Goal: Information Seeking & Learning: Compare options

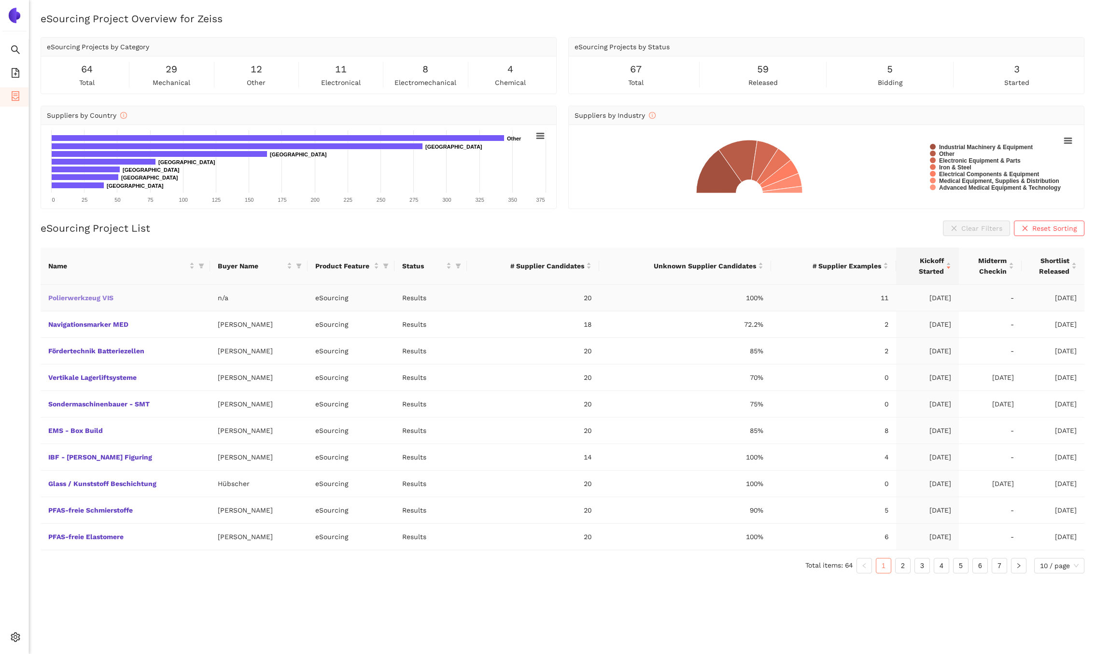
click at [0, 0] on link "Polierwerkzeug VIS" at bounding box center [0, 0] width 0 height 0
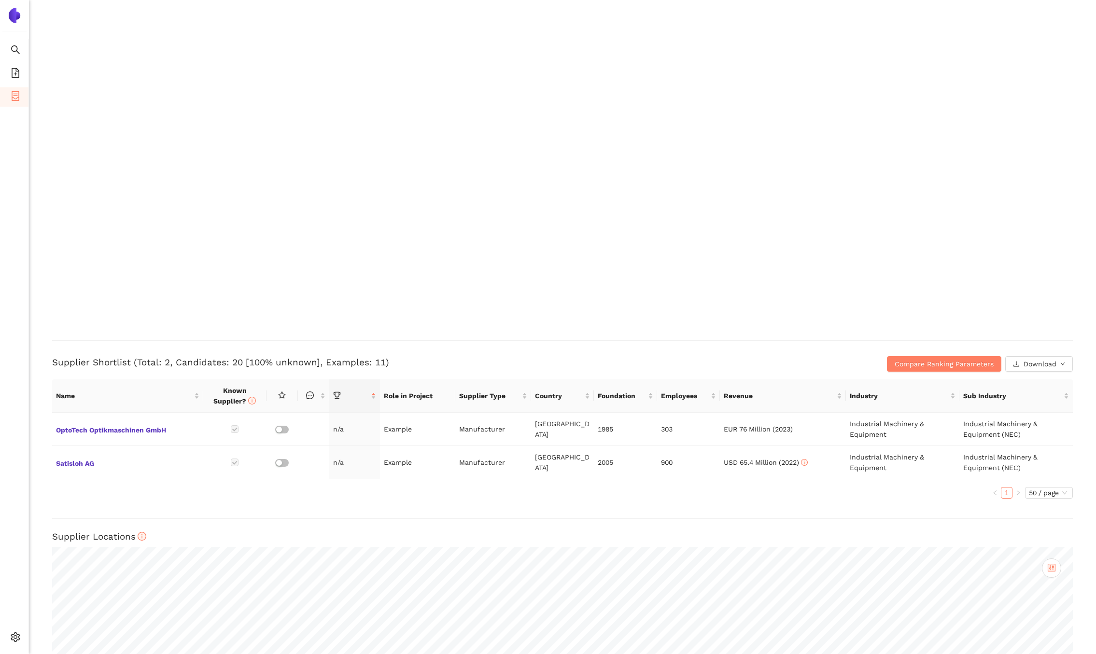
scroll to position [2006, 0]
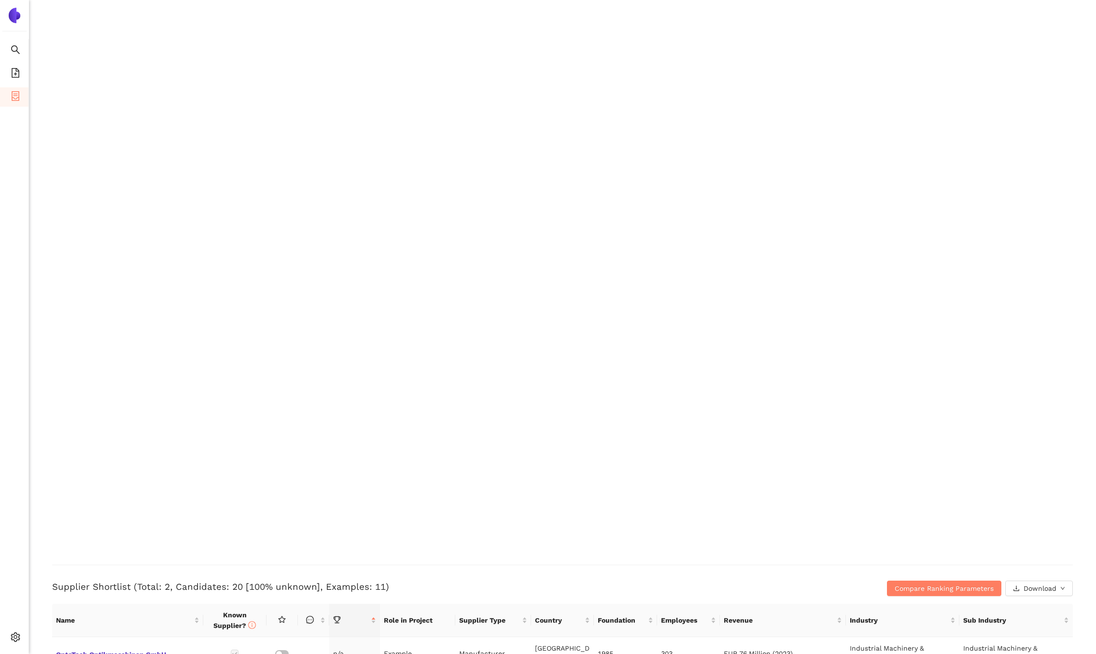
scroll to position [2105, 0]
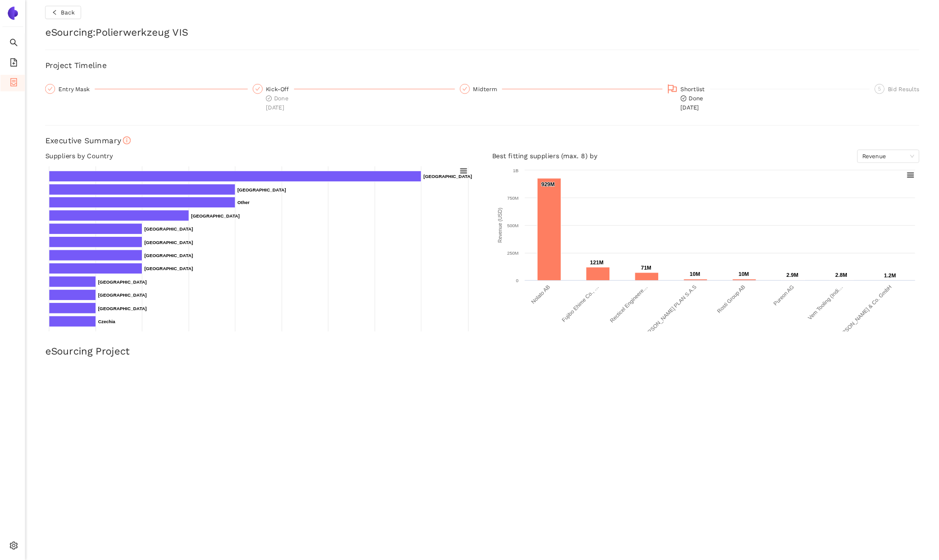
scroll to position [3, 0]
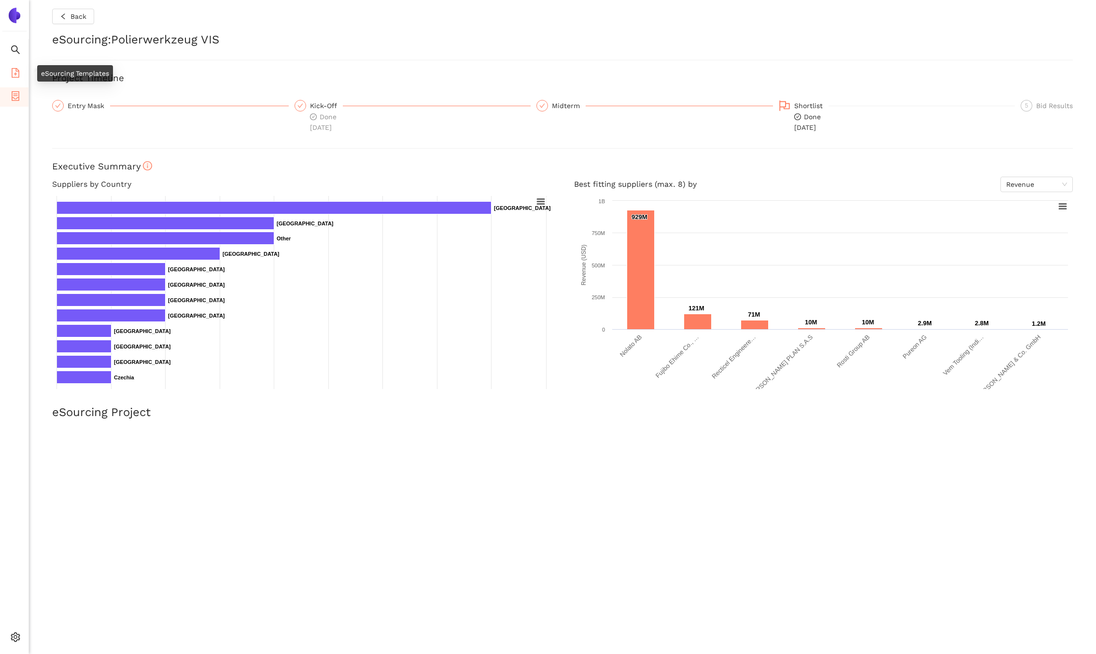
click at [15, 71] on icon "file-add" at bounding box center [16, 73] width 10 height 10
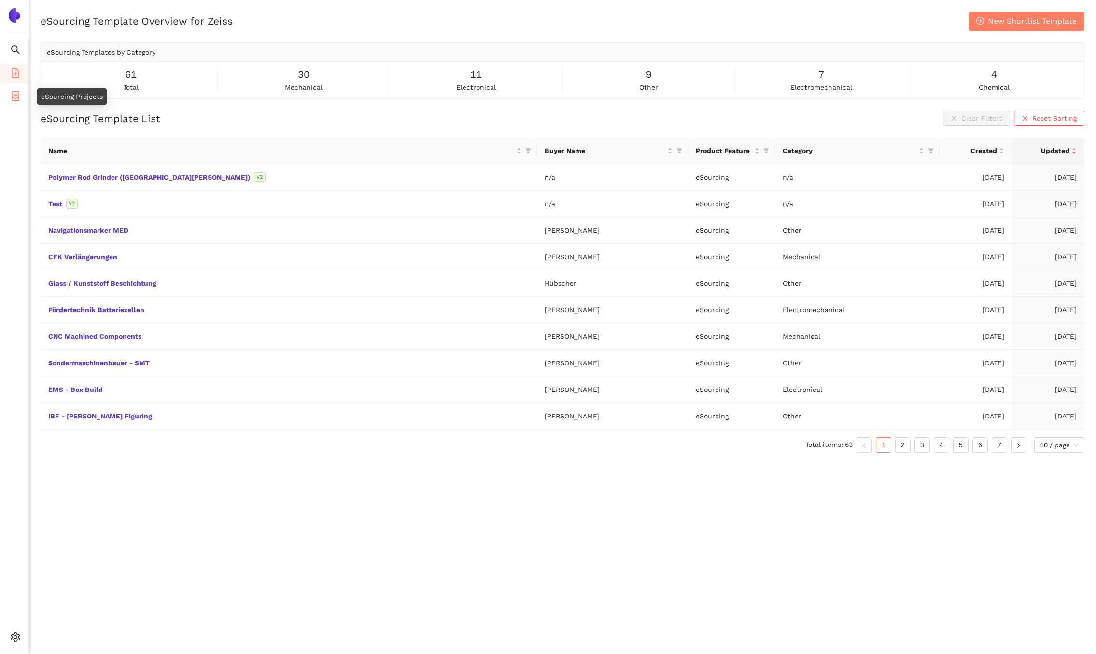
click at [17, 93] on icon "container" at bounding box center [16, 96] width 10 height 10
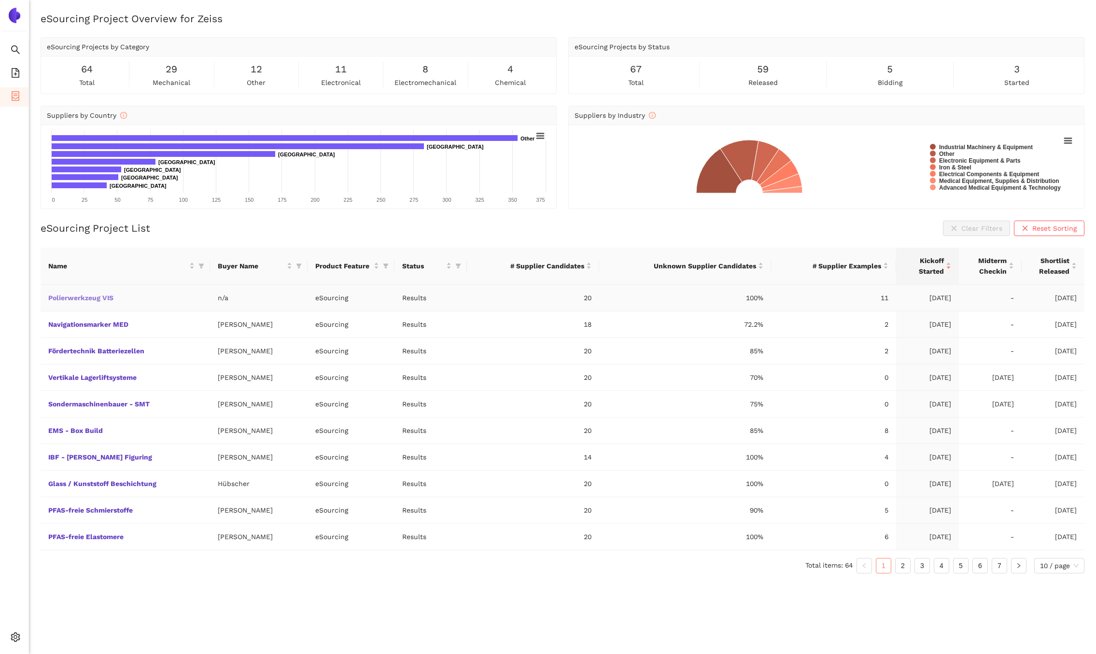
click at [0, 0] on link "Polierwerkzeug VIS" at bounding box center [0, 0] width 0 height 0
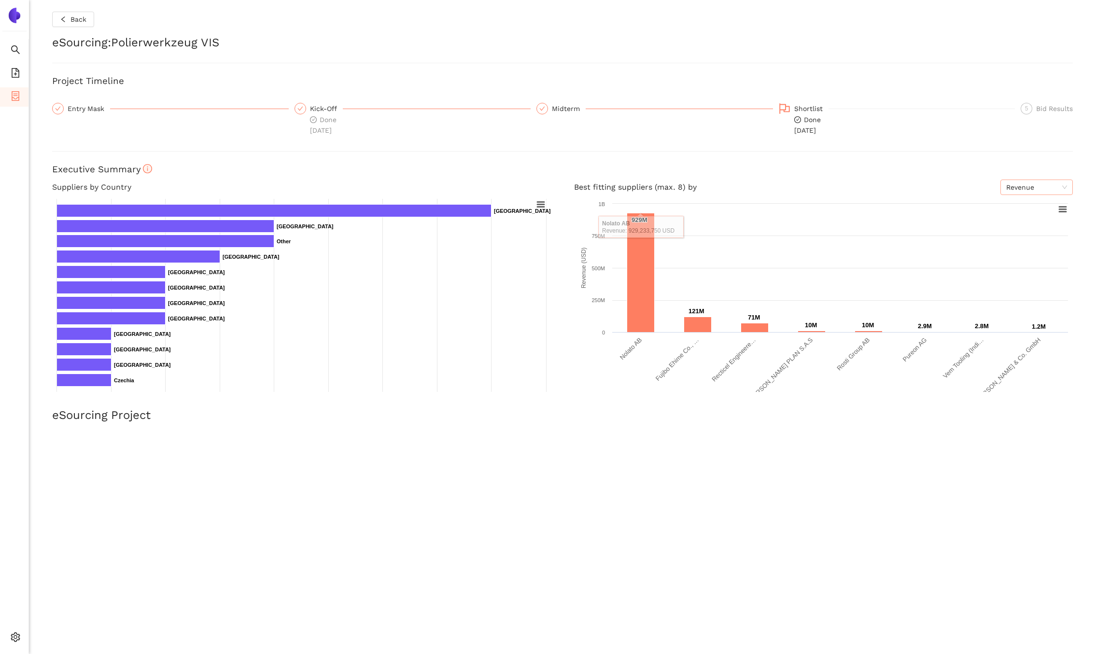
click at [1050, 187] on span "Revenue" at bounding box center [1036, 187] width 61 height 14
click at [1087, 234] on div "Back eSourcing : Polierwerkzeug VIS Project Timeline Entry Mask Kick-Off Done 1…" at bounding box center [562, 327] width 1067 height 654
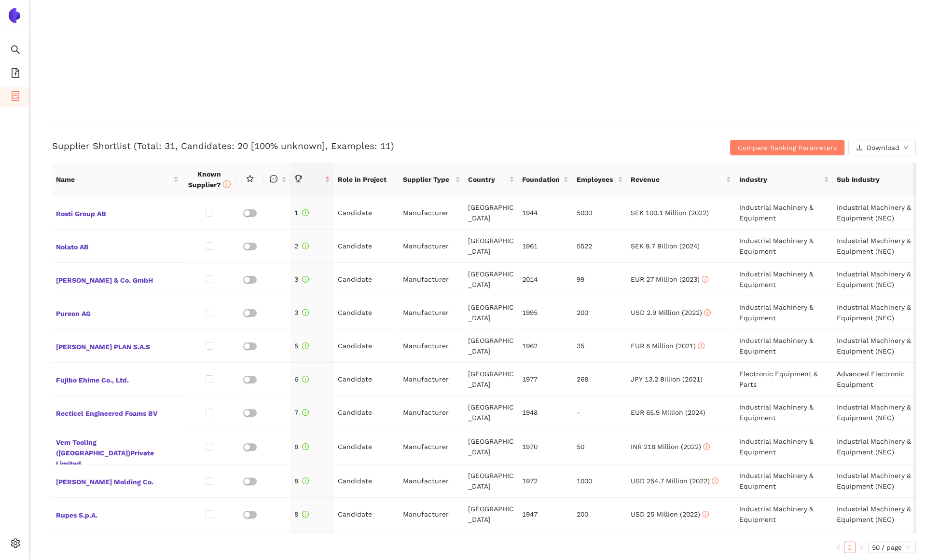
scroll to position [2243, 0]
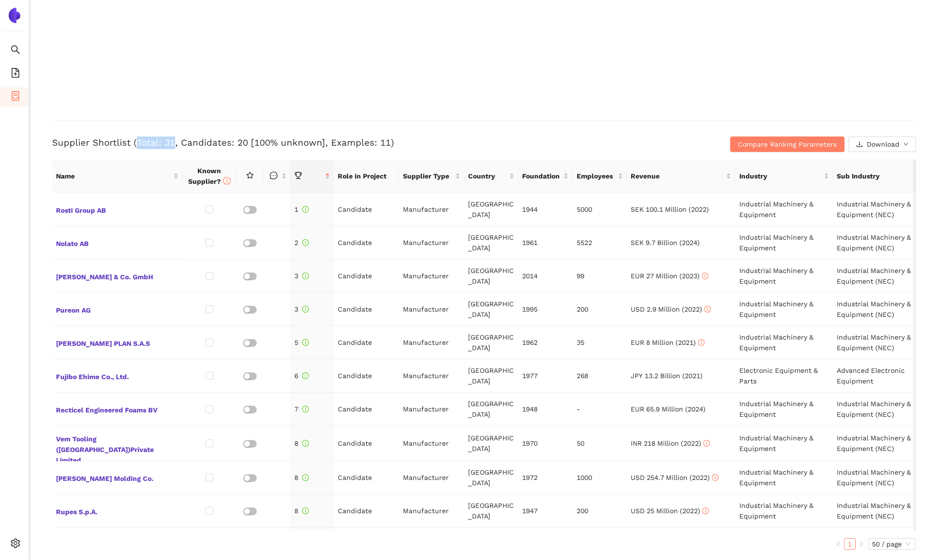
drag, startPoint x: 137, startPoint y: 141, endPoint x: 171, endPoint y: 140, distance: 34.8
click at [171, 140] on h3 "Supplier Shortlist (Total: 31, Candidates: 20 [100% unknown], Examples: 11)" at bounding box center [340, 143] width 576 height 13
drag, startPoint x: 180, startPoint y: 140, endPoint x: 242, endPoint y: 140, distance: 61.8
click at [242, 140] on h3 "Supplier Shortlist (Total: 31, Candidates: 20 [100% unknown], Examples: 11)" at bounding box center [340, 143] width 576 height 13
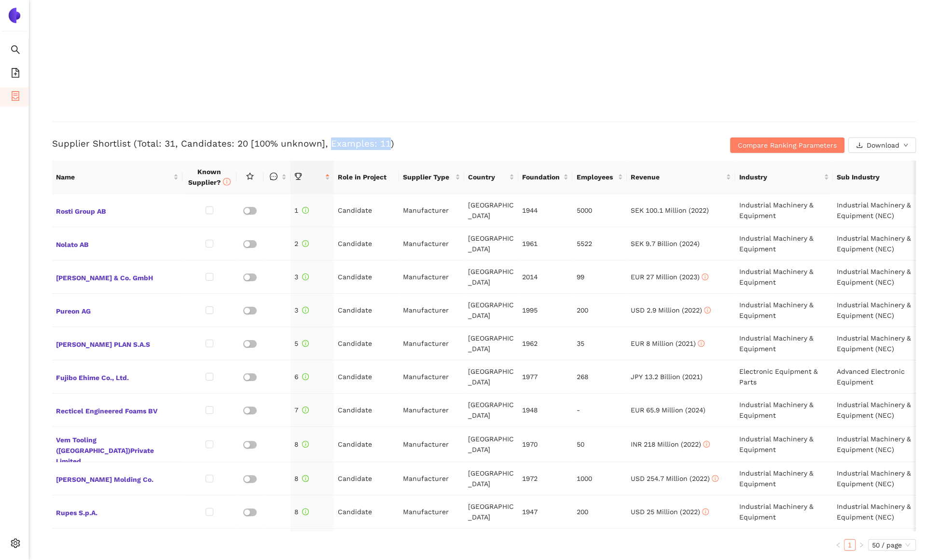
drag, startPoint x: 326, startPoint y: 143, endPoint x: 382, endPoint y: 143, distance: 56.5
click at [382, 143] on h3 "Supplier Shortlist (Total: 31, Candidates: 20 [100% unknown], Examples: 11)" at bounding box center [340, 144] width 576 height 13
click at [359, 211] on td "Candidate" at bounding box center [366, 210] width 65 height 33
click at [439, 210] on td "Manufacturer" at bounding box center [431, 210] width 65 height 33
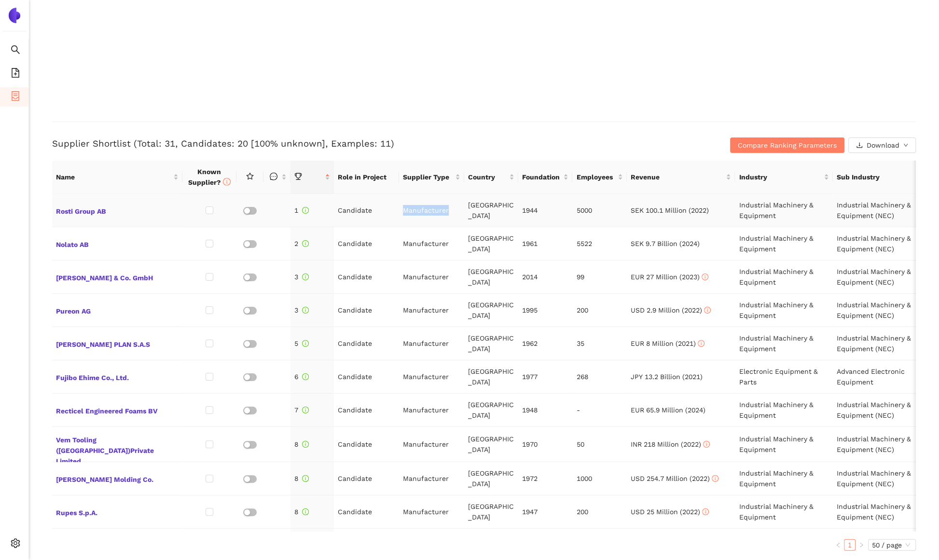
click at [439, 210] on td "Manufacturer" at bounding box center [431, 210] width 65 height 33
drag, startPoint x: 492, startPoint y: 210, endPoint x: 468, endPoint y: 209, distance: 24.1
click at [468, 209] on td "Sweden" at bounding box center [491, 210] width 54 height 33
click at [71, 213] on span "Rosti Group AB" at bounding box center [117, 210] width 123 height 13
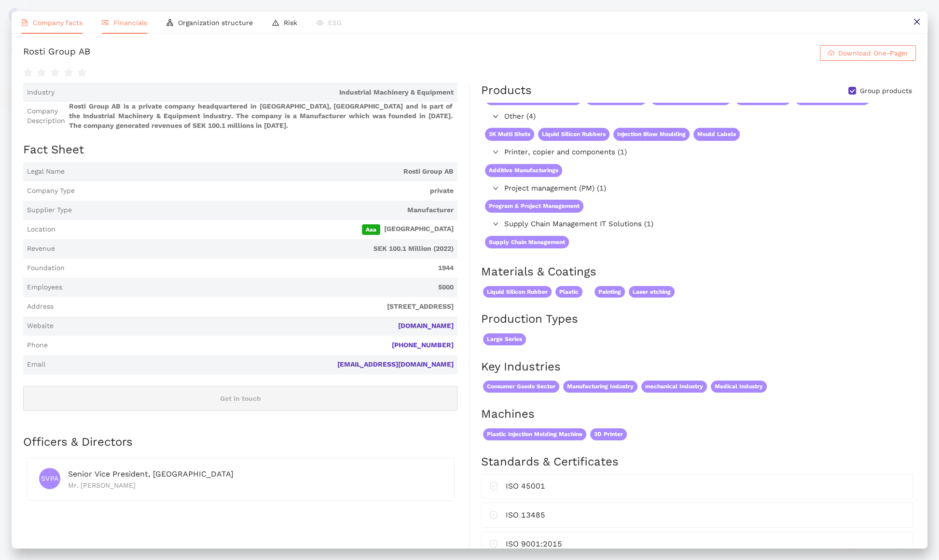
click at [126, 22] on span "Financials" at bounding box center [130, 23] width 34 height 8
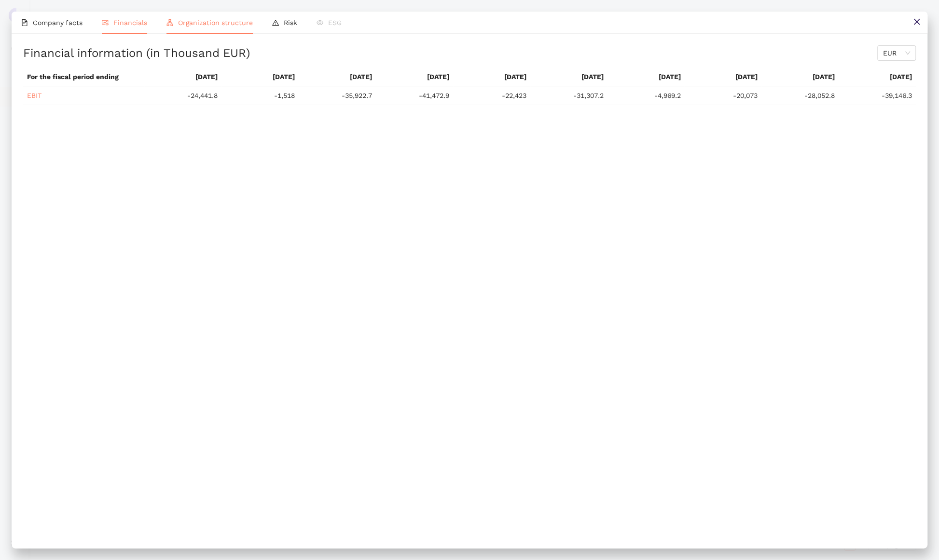
click at [187, 23] on span "Organization structure" at bounding box center [215, 23] width 75 height 8
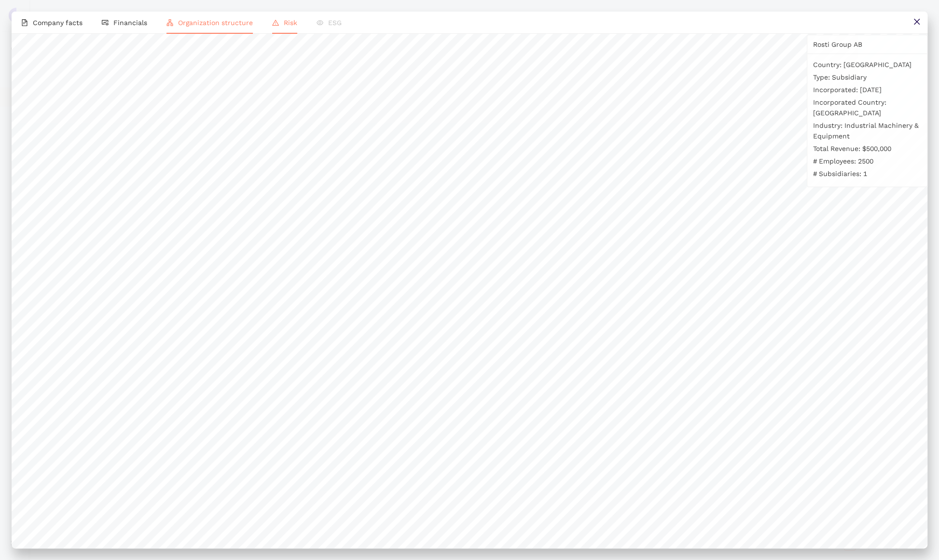
click at [284, 25] on span "Risk" at bounding box center [291, 23] width 14 height 8
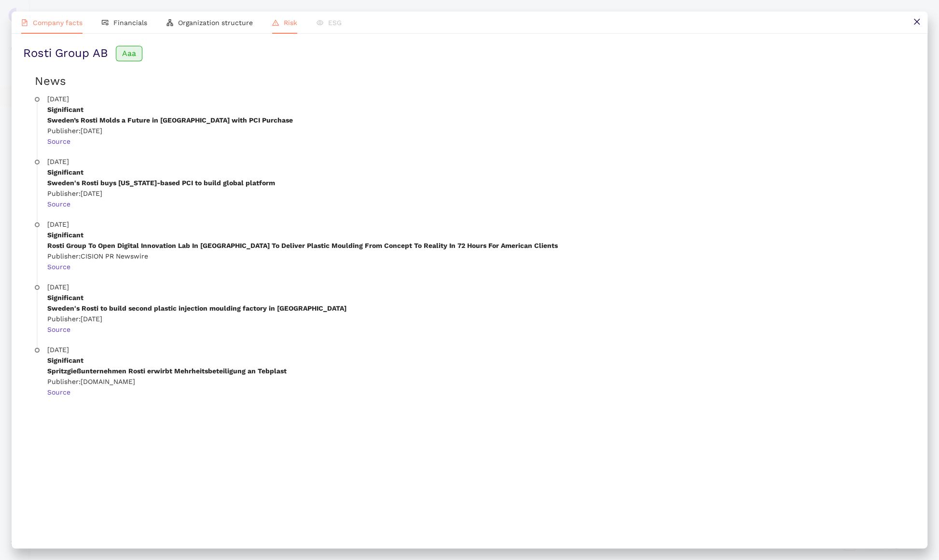
click at [78, 27] on li "Company facts" at bounding box center [52, 23] width 81 height 22
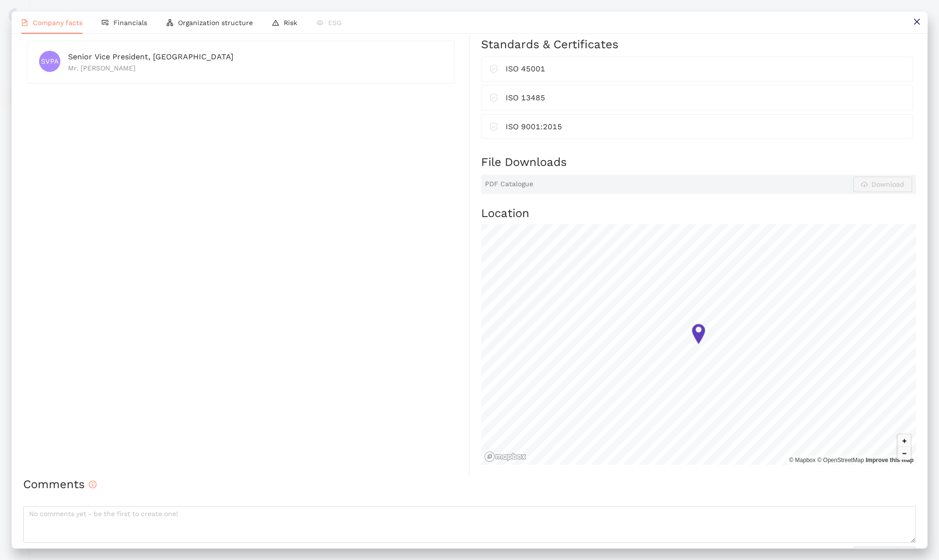
scroll to position [419, 0]
click at [426, 518] on textarea at bounding box center [469, 523] width 893 height 37
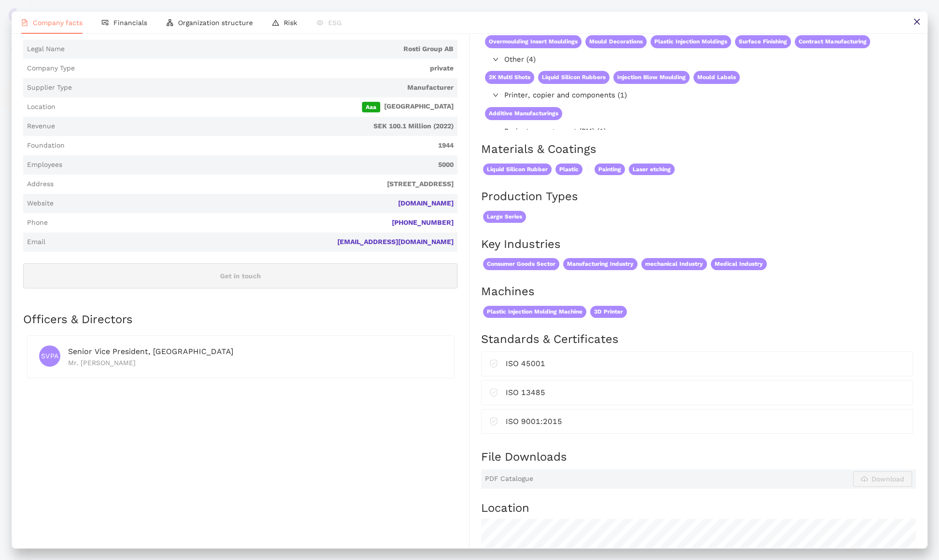
scroll to position [0, 0]
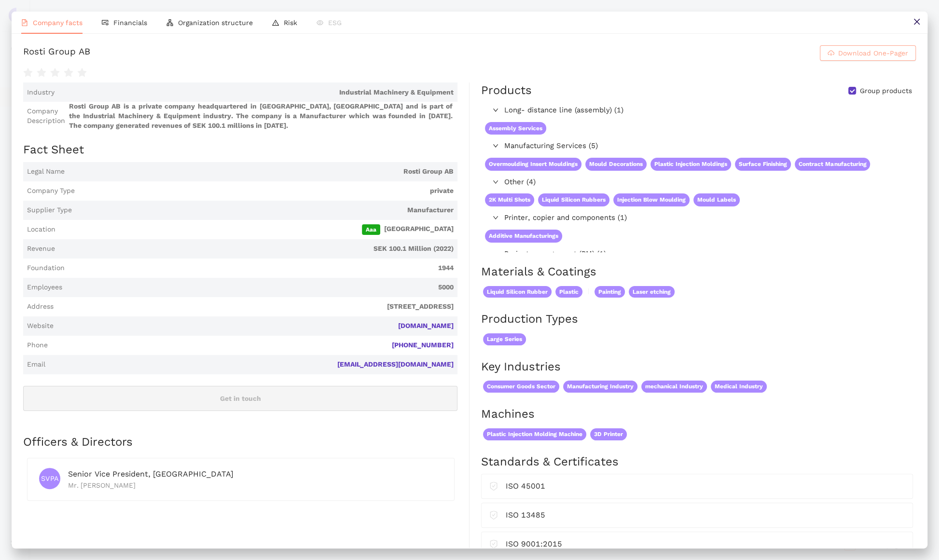
click at [866, 57] on span "Download One-Pager" at bounding box center [874, 53] width 70 height 11
click at [922, 25] on button at bounding box center [917, 23] width 22 height 22
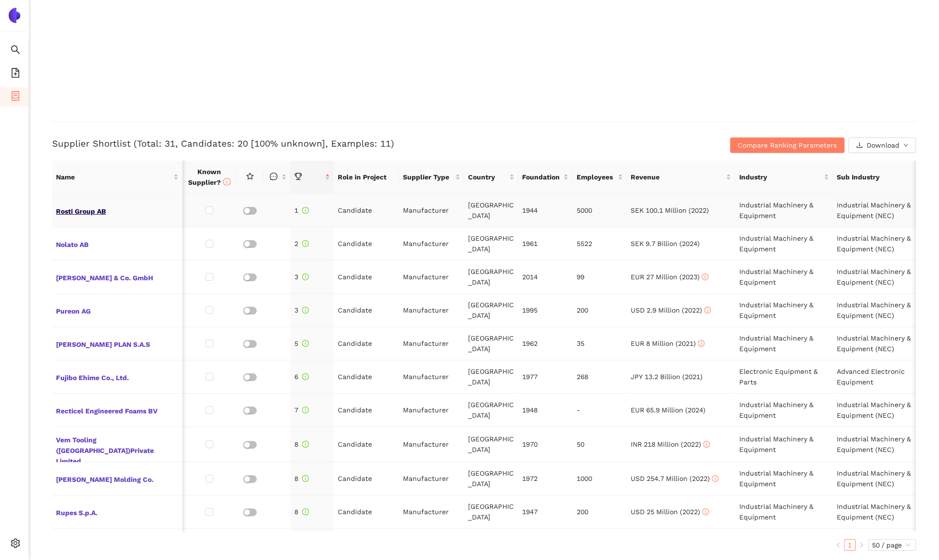
click at [78, 214] on span "Rosti Group AB" at bounding box center [117, 210] width 123 height 13
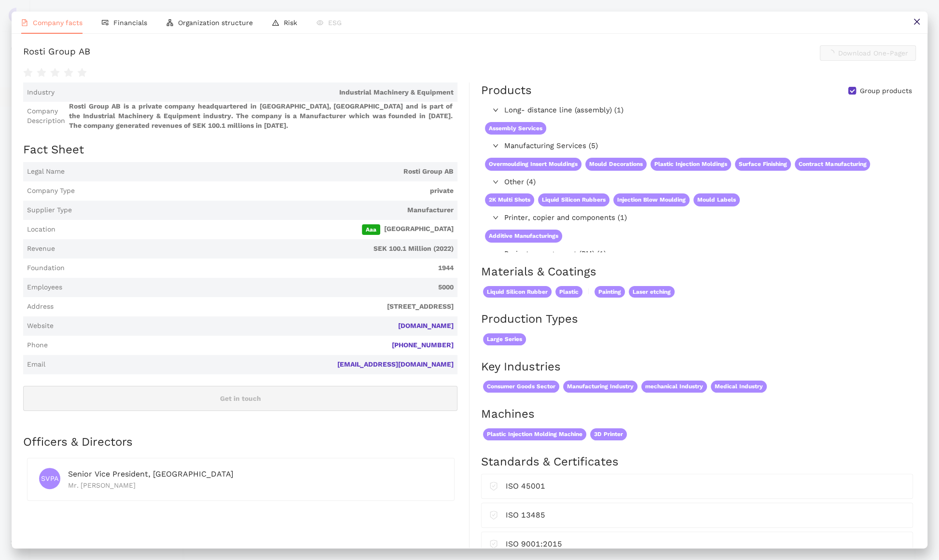
scroll to position [2242, 0]
click at [915, 23] on icon "close" at bounding box center [917, 22] width 6 height 6
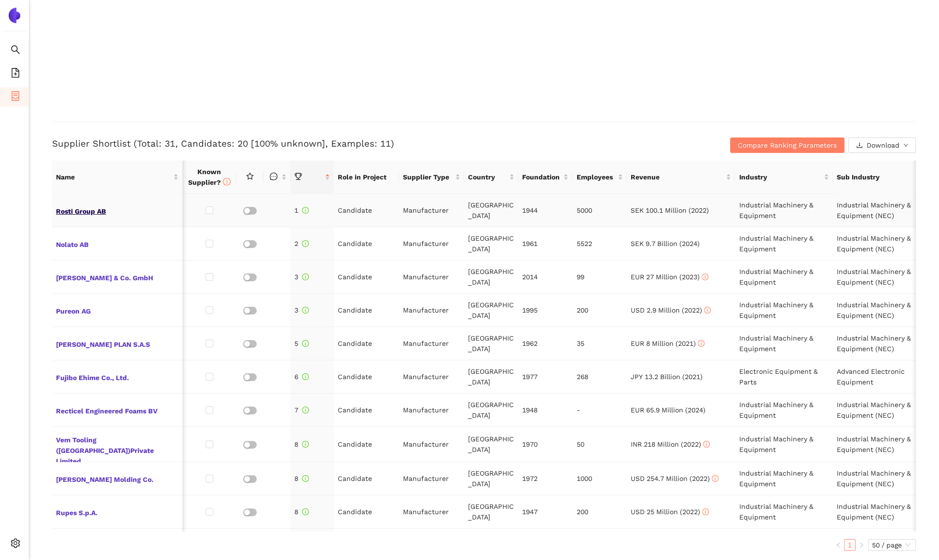
click at [96, 209] on span "Rosti Group AB" at bounding box center [117, 210] width 123 height 13
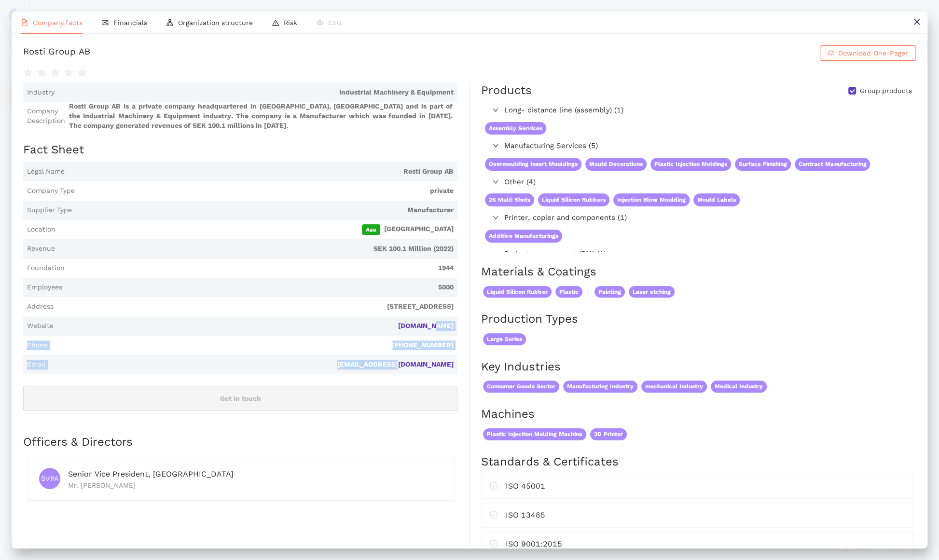
drag, startPoint x: 461, startPoint y: 325, endPoint x: 461, endPoint y: 372, distance: 46.8
click at [461, 372] on div "Industry Industrial Machinery & Equipment Company Description Rosti Group AB is…" at bounding box center [246, 489] width 447 height 812
click at [466, 361] on div "Industry Industrial Machinery & Equipment Company Description Rosti Group AB is…" at bounding box center [246, 489] width 447 height 812
click at [912, 23] on button at bounding box center [917, 23] width 22 height 22
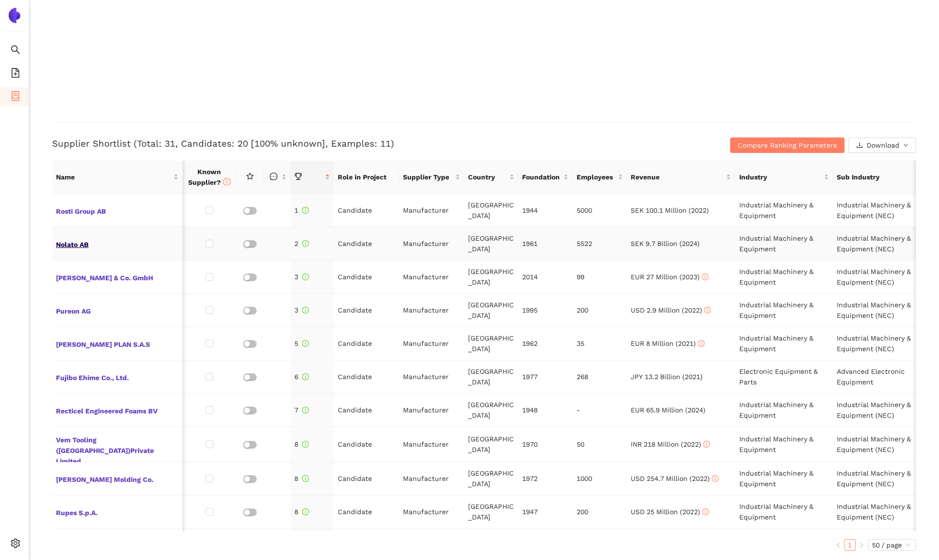
click at [76, 246] on span "Nolato AB" at bounding box center [117, 244] width 123 height 13
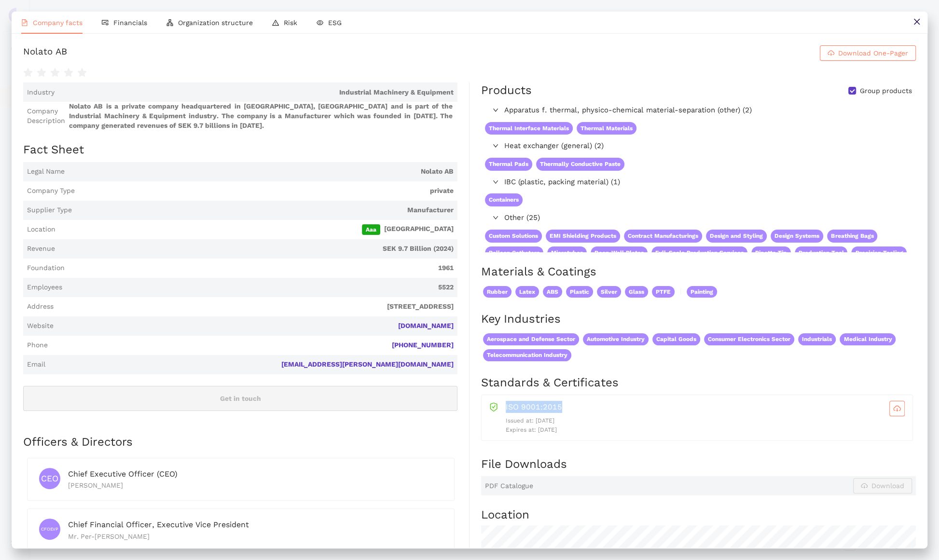
drag, startPoint x: 523, startPoint y: 406, endPoint x: 560, endPoint y: 404, distance: 36.7
click at [560, 404] on div "ISO 9001:2015" at bounding box center [705, 408] width 399 height 15
drag, startPoint x: 571, startPoint y: 431, endPoint x: 539, endPoint y: 430, distance: 32.3
click at [539, 430] on p "Expires at: 2027-03-08" at bounding box center [705, 430] width 399 height 9
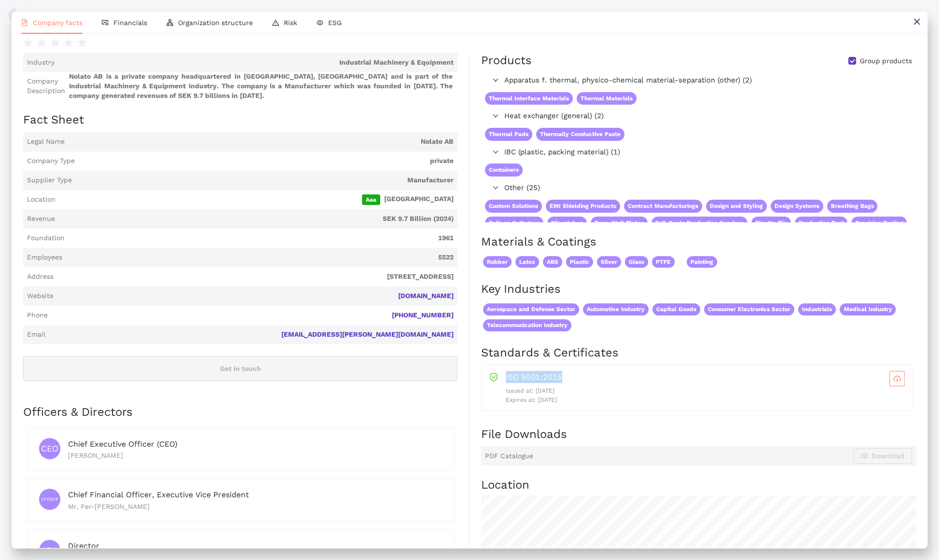
scroll to position [31, 0]
click at [645, 469] on div "Products Group products Apparatus f. thermal, physico-chemical material-separat…" at bounding box center [693, 400] width 447 height 696
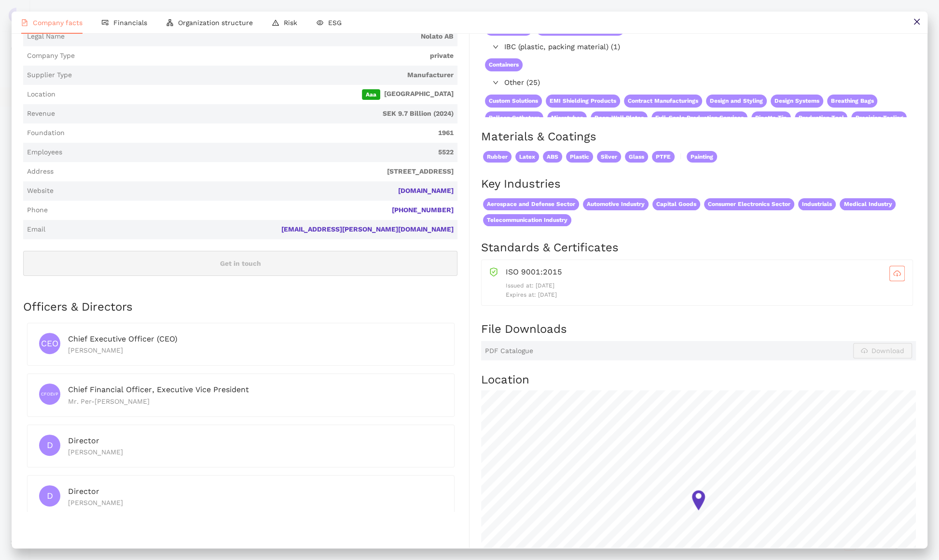
scroll to position [0, 0]
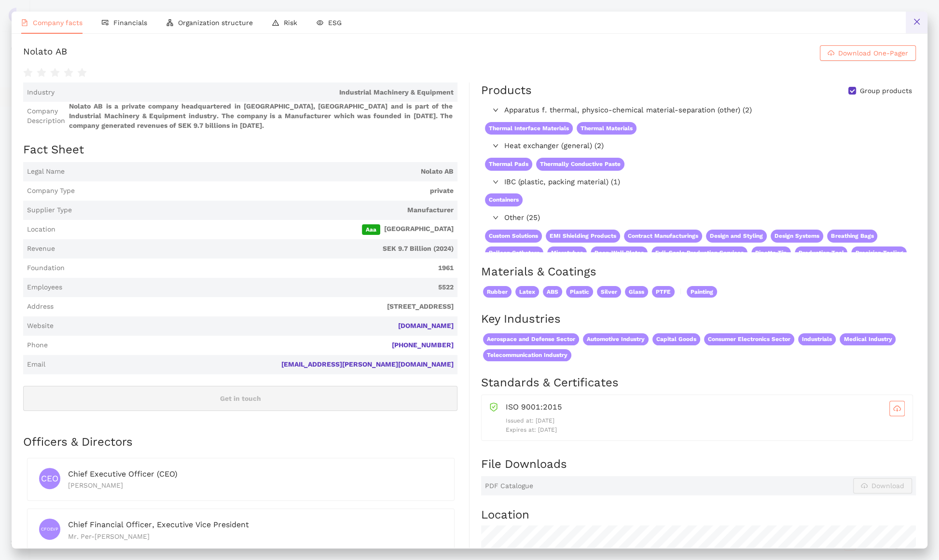
click at [917, 18] on button at bounding box center [917, 23] width 22 height 22
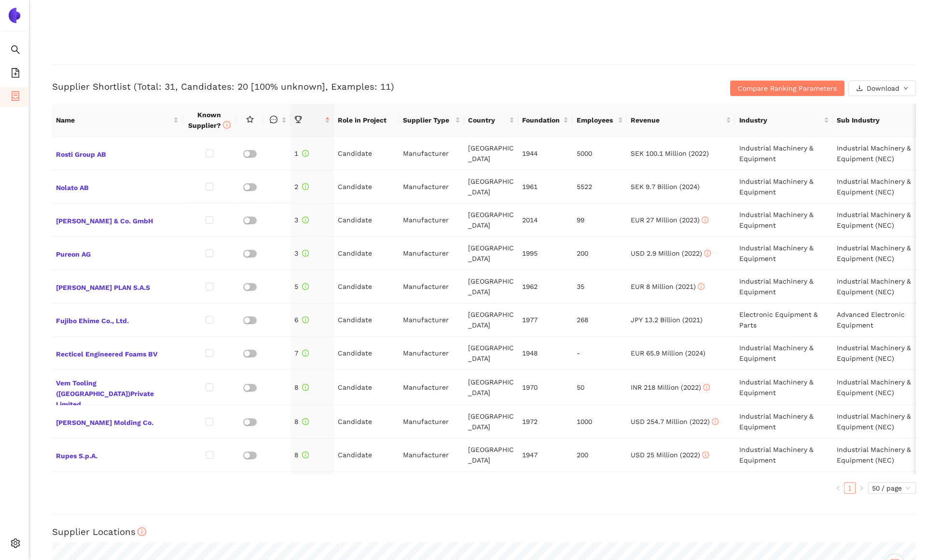
click at [47, 399] on div "Back eSourcing : Polierwerkzeug VIS Project Timeline Entry Mask Kick-Off Done 1…" at bounding box center [484, 280] width 910 height 560
click at [210, 252] on input "checkbox" at bounding box center [210, 254] width 8 height 8
checkbox input "true"
click at [209, 317] on input "checkbox" at bounding box center [210, 320] width 8 height 8
checkbox input "true"
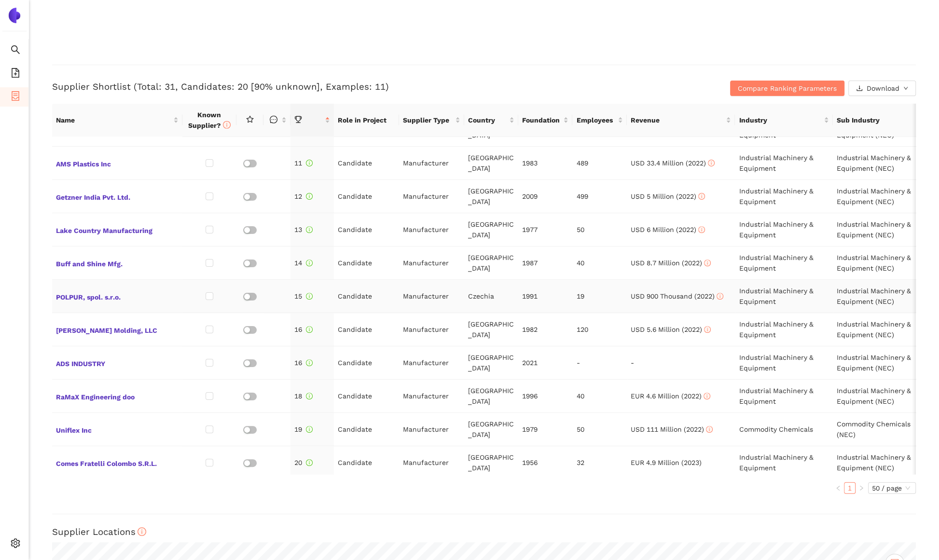
scroll to position [329, 0]
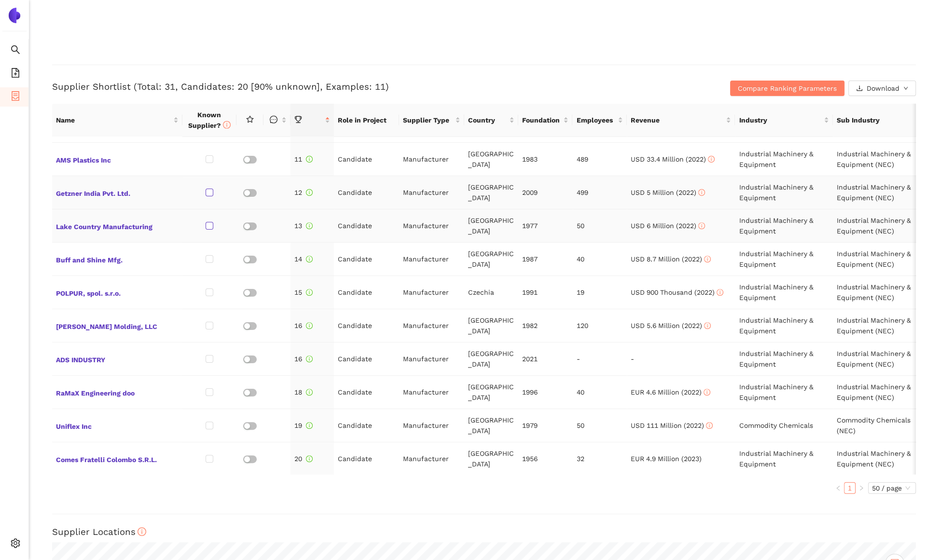
drag, startPoint x: 209, startPoint y: 187, endPoint x: 207, endPoint y: 223, distance: 36.3
click at [209, 189] on input "checkbox" at bounding box center [210, 193] width 8 height 8
checkbox input "true"
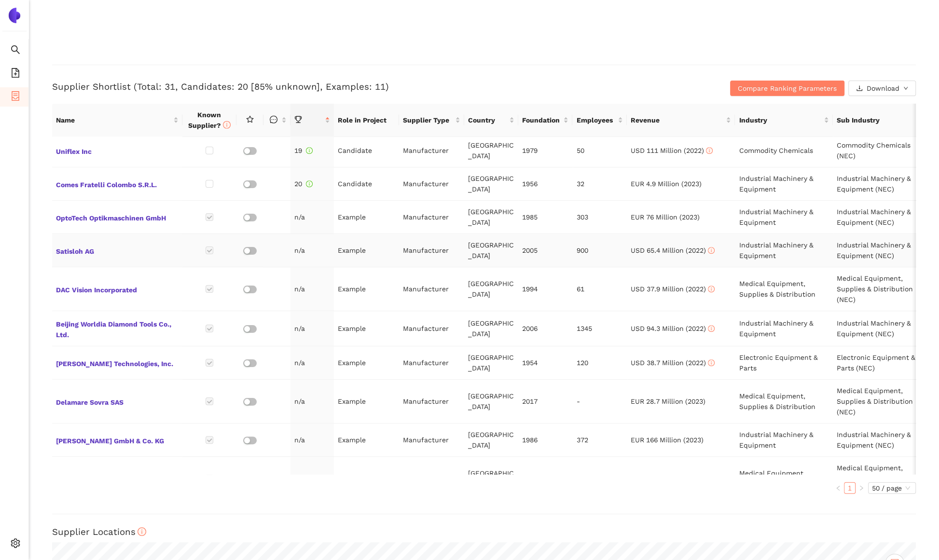
scroll to position [613, 0]
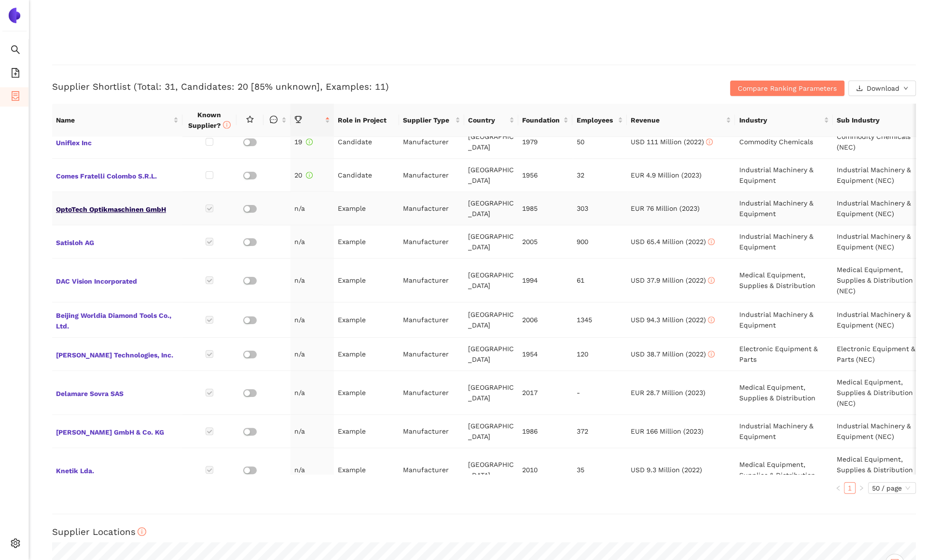
click at [145, 204] on span "OptoTech Optikmaschinen GmbH" at bounding box center [117, 208] width 123 height 13
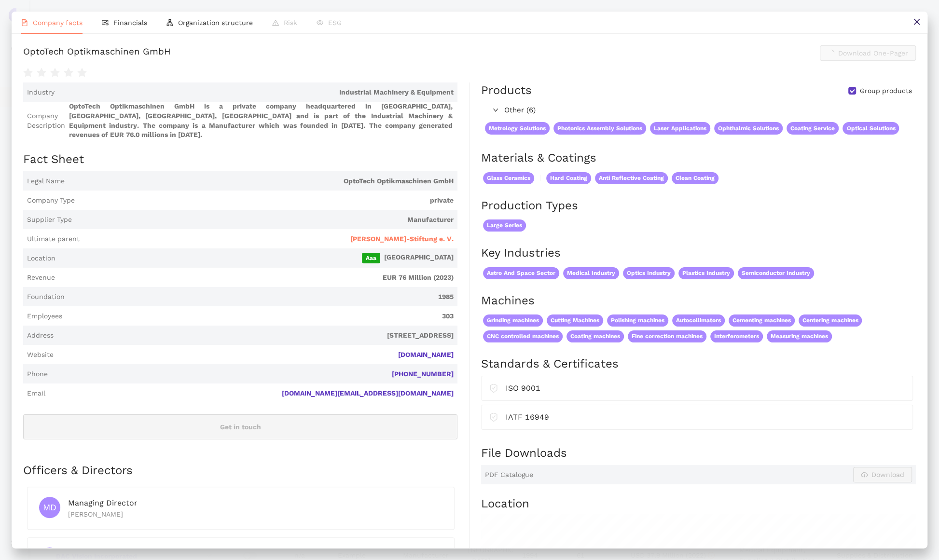
scroll to position [2299, 0]
click at [916, 28] on button at bounding box center [917, 23] width 22 height 22
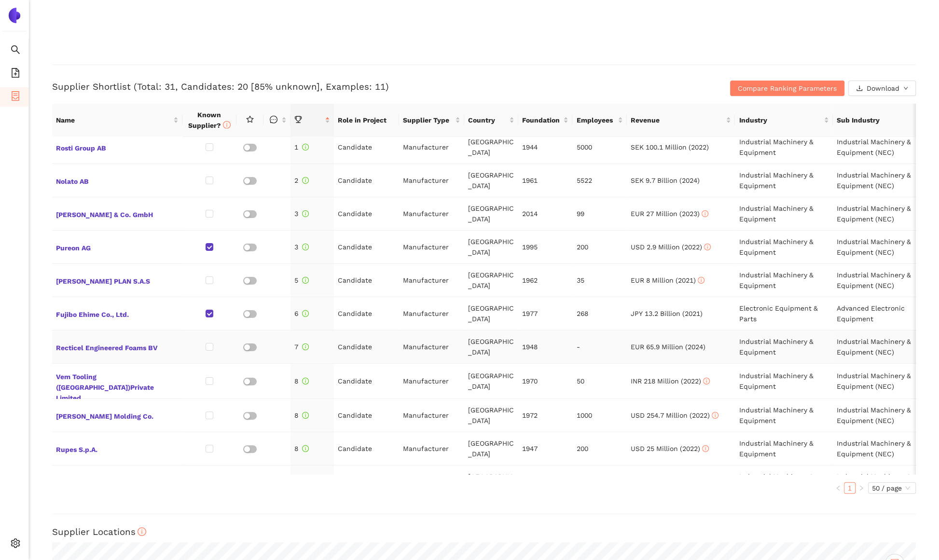
scroll to position [0, 0]
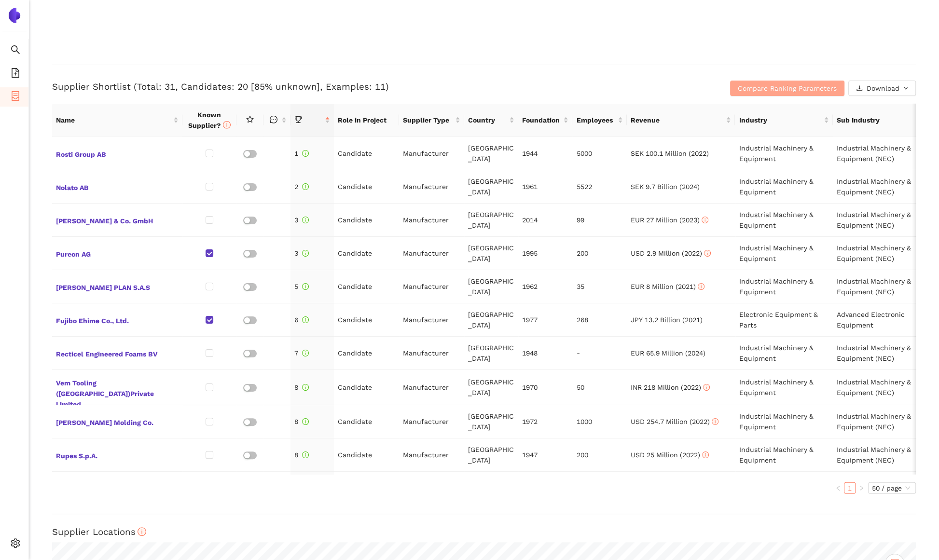
click at [742, 87] on span "Compare Ranking Parameters" at bounding box center [787, 88] width 99 height 11
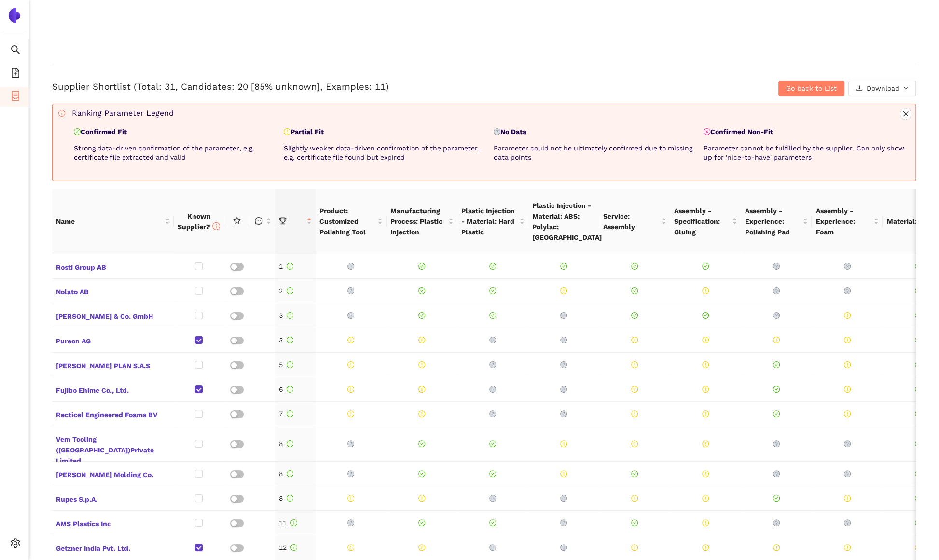
drag, startPoint x: 84, startPoint y: 132, endPoint x: 127, endPoint y: 132, distance: 43.4
click at [127, 132] on p "Confirmed Fit" at bounding box center [177, 132] width 206 height 10
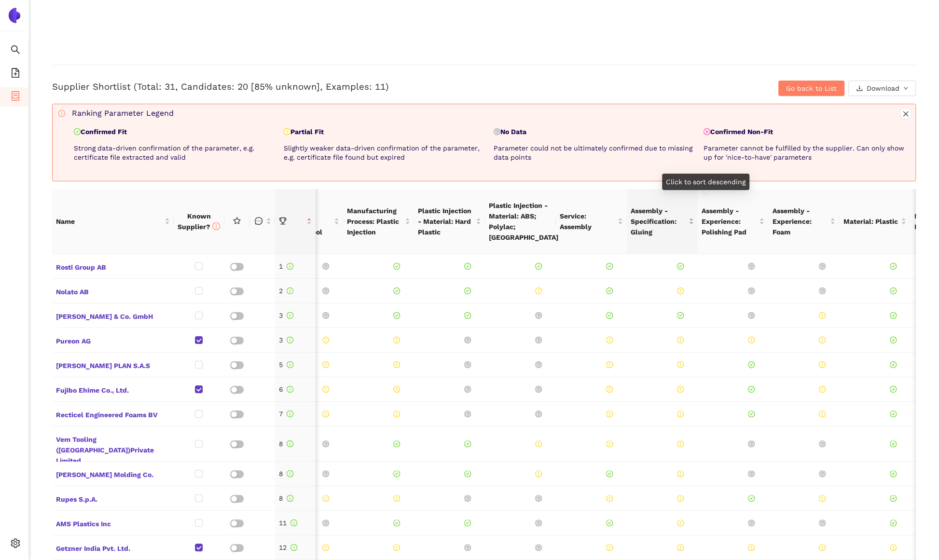
scroll to position [0, 63]
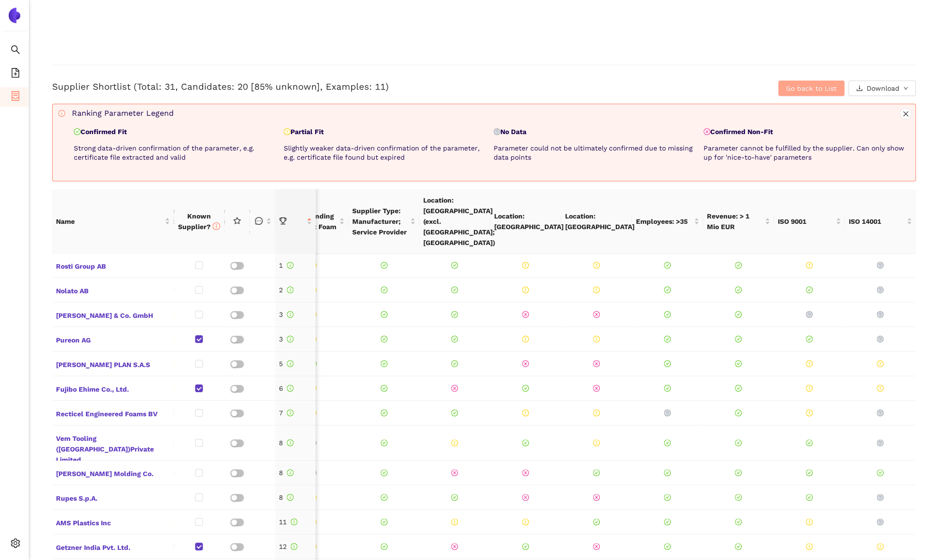
click at [803, 93] on button "Go back to List" at bounding box center [812, 88] width 66 height 15
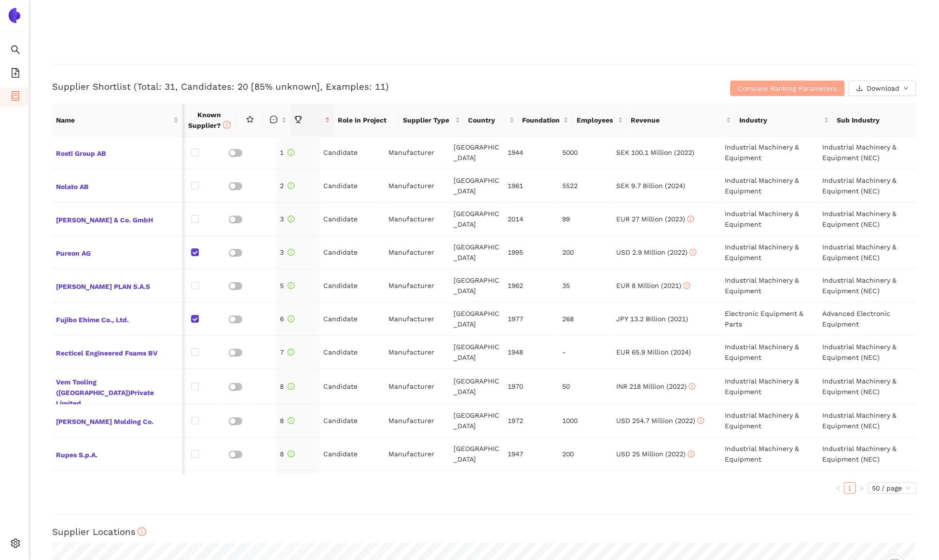
click at [825, 91] on span "Compare Ranking Parameters" at bounding box center [787, 88] width 99 height 11
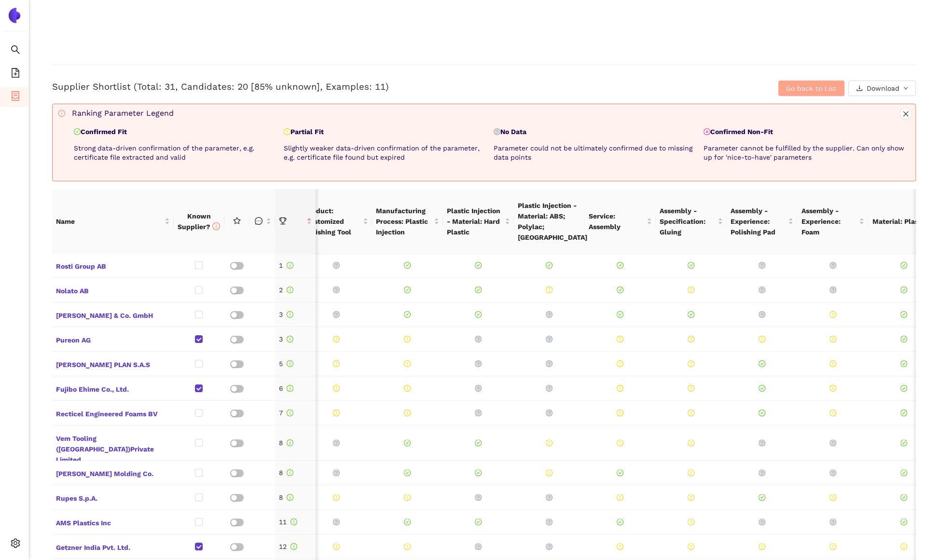
click at [829, 90] on span "Go back to List" at bounding box center [811, 88] width 51 height 11
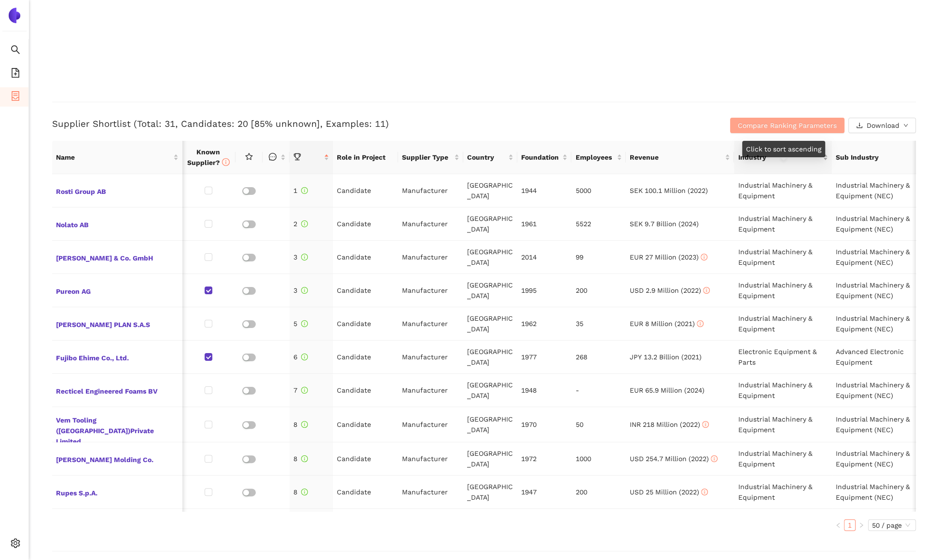
scroll to position [0, 0]
click at [252, 187] on button "button" at bounding box center [250, 190] width 14 height 8
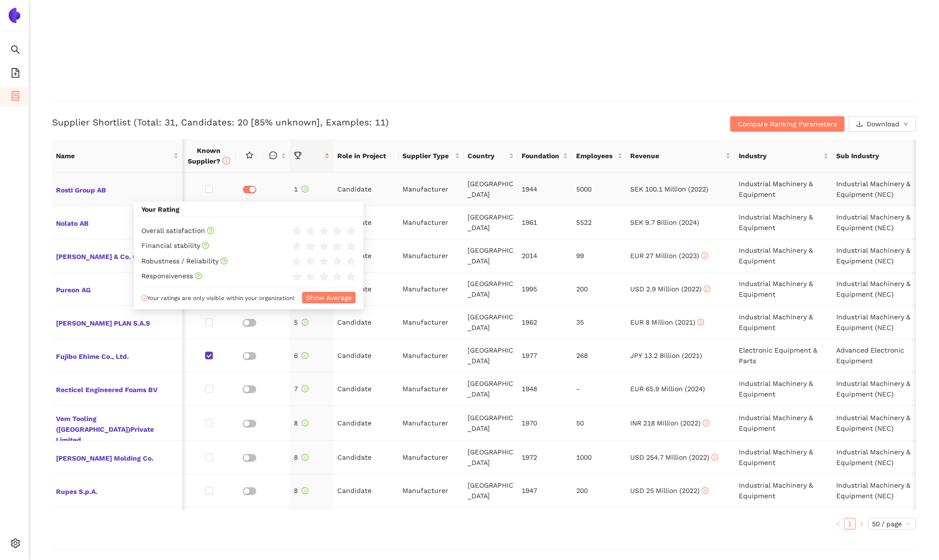
click at [247, 188] on button "button" at bounding box center [250, 190] width 14 height 8
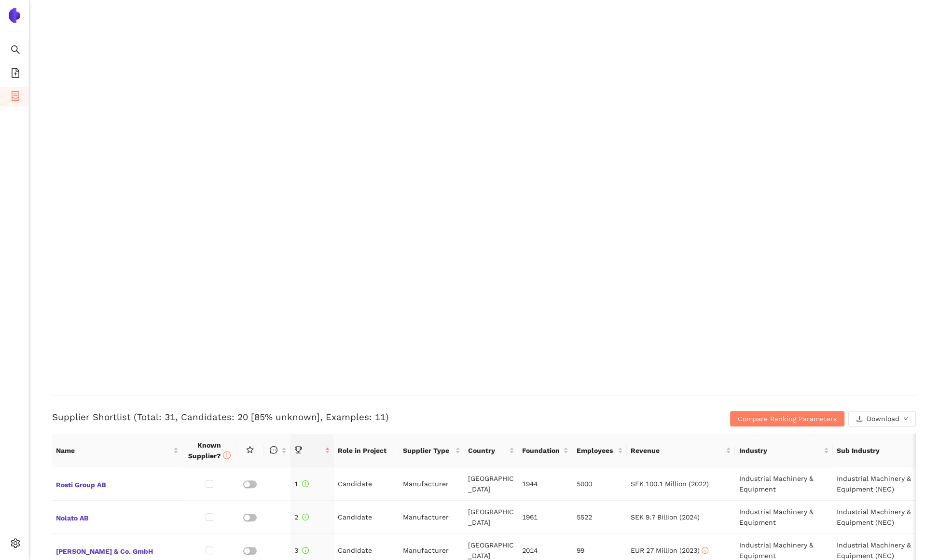
scroll to position [1967, 0]
click at [42, 546] on icon "logout" at bounding box center [40, 545] width 7 height 7
